Goal: Navigation & Orientation: Find specific page/section

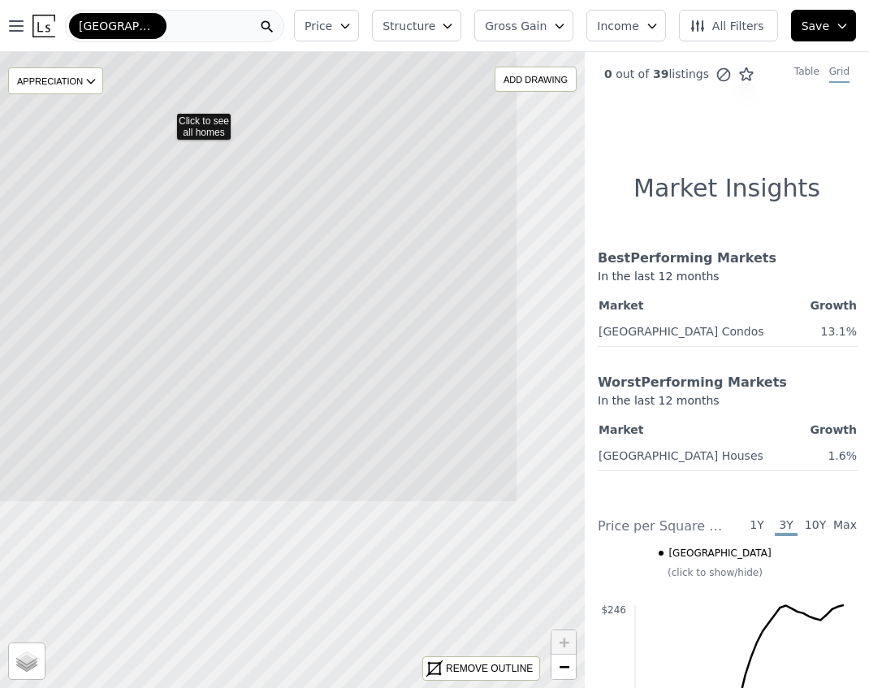
drag, startPoint x: 467, startPoint y: 544, endPoint x: 348, endPoint y: 300, distance: 272.1
click at [348, 300] on icon at bounding box center [165, 119] width 705 height 767
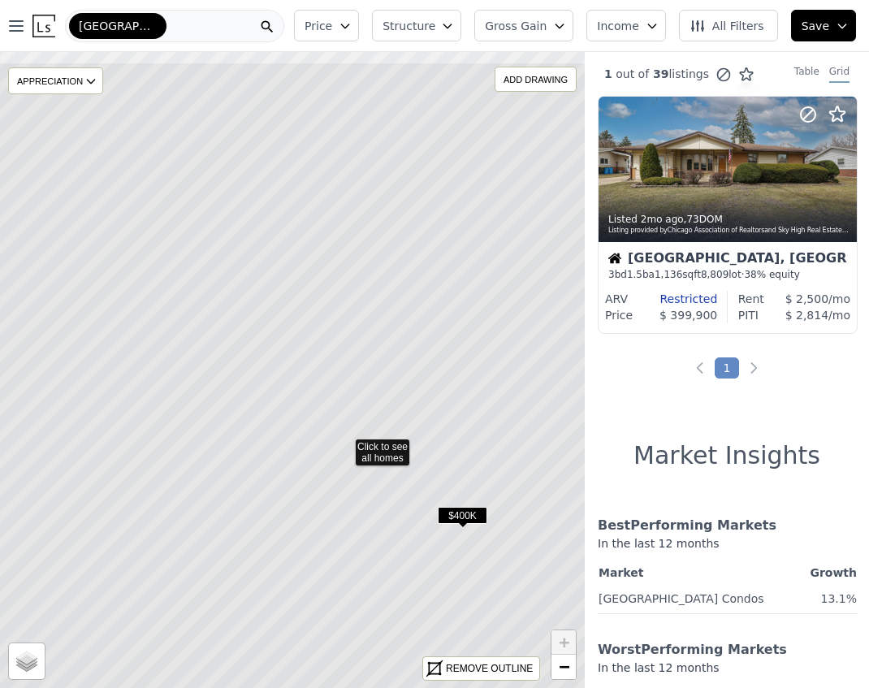
drag, startPoint x: 224, startPoint y: 142, endPoint x: 314, endPoint y: 281, distance: 165.2
click at [315, 282] on icon at bounding box center [344, 445] width 705 height 767
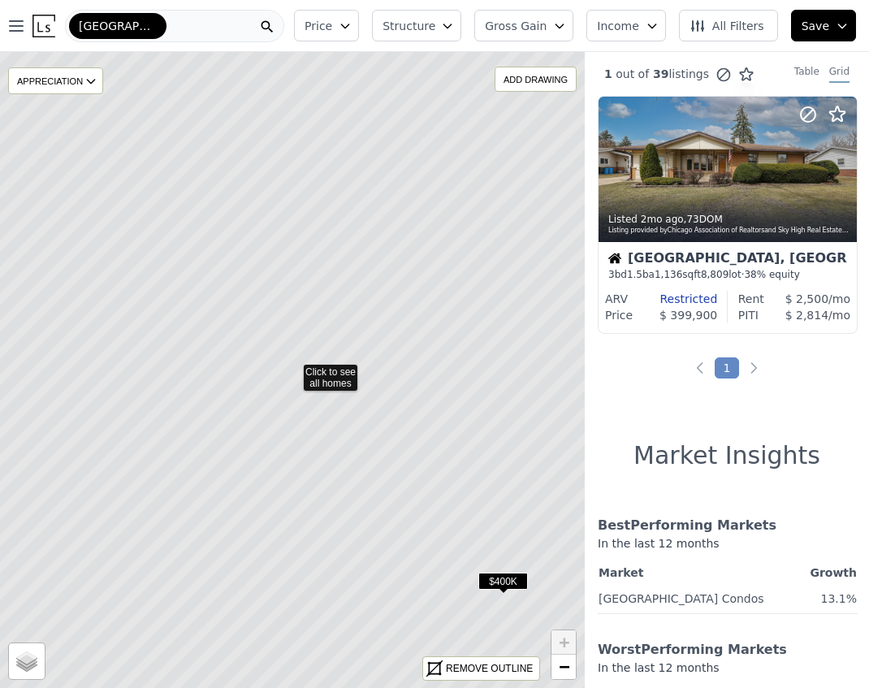
click at [351, 319] on icon at bounding box center [292, 370] width 705 height 767
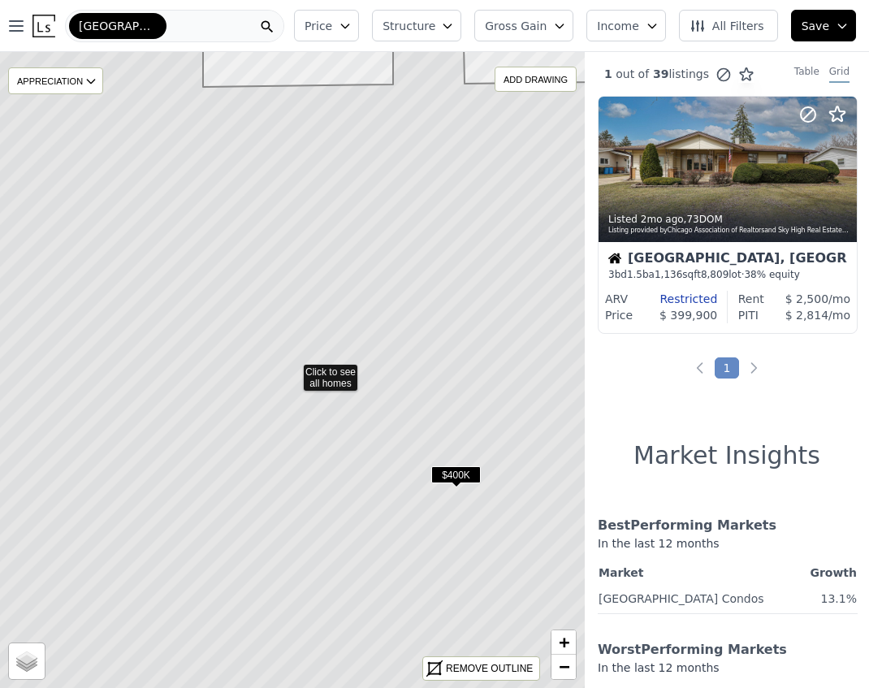
click at [460, 473] on span "$400K" at bounding box center [456, 474] width 50 height 17
